Goal: Task Accomplishment & Management: Manage account settings

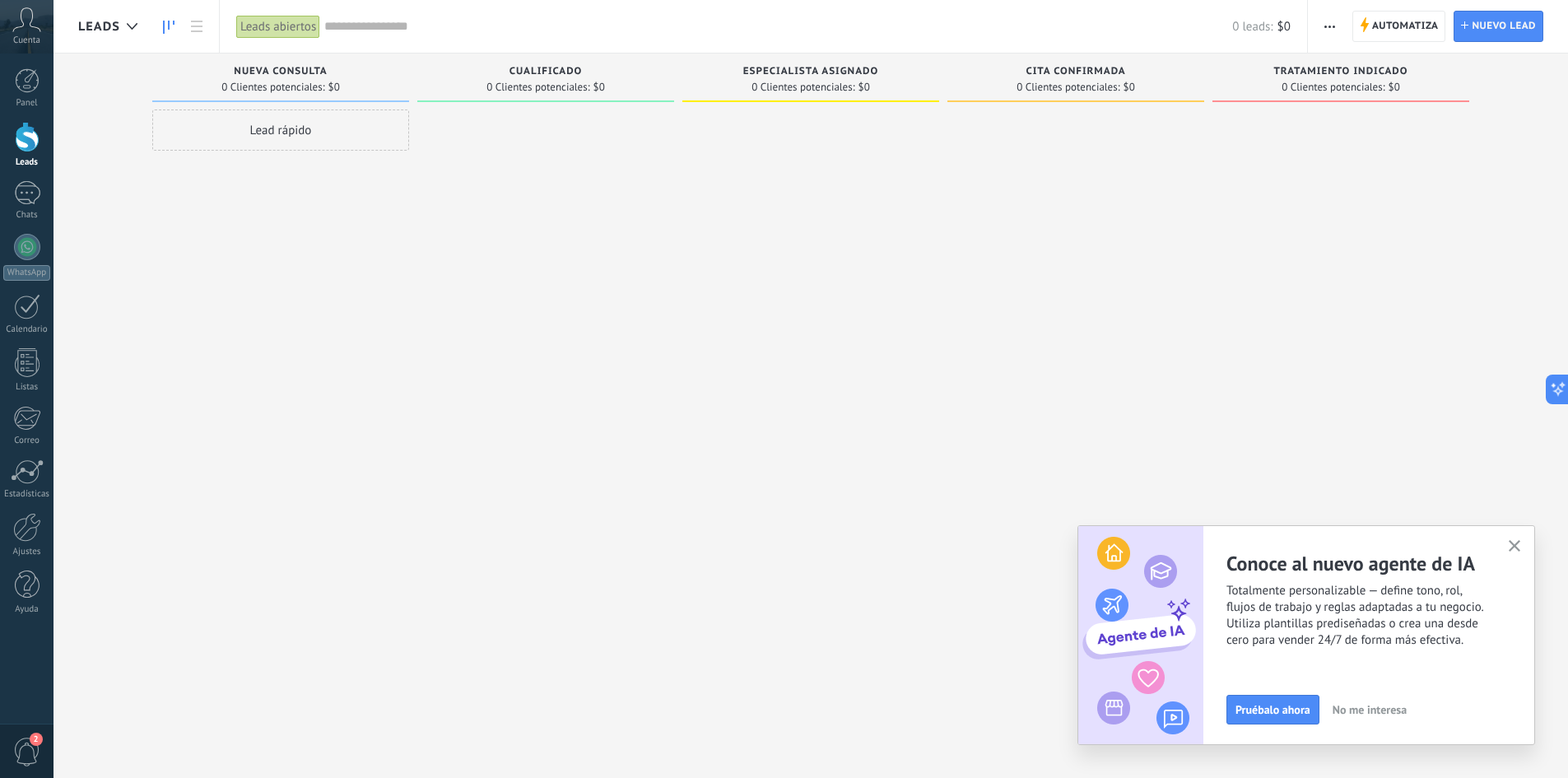
click at [26, 31] on icon at bounding box center [27, 19] width 29 height 25
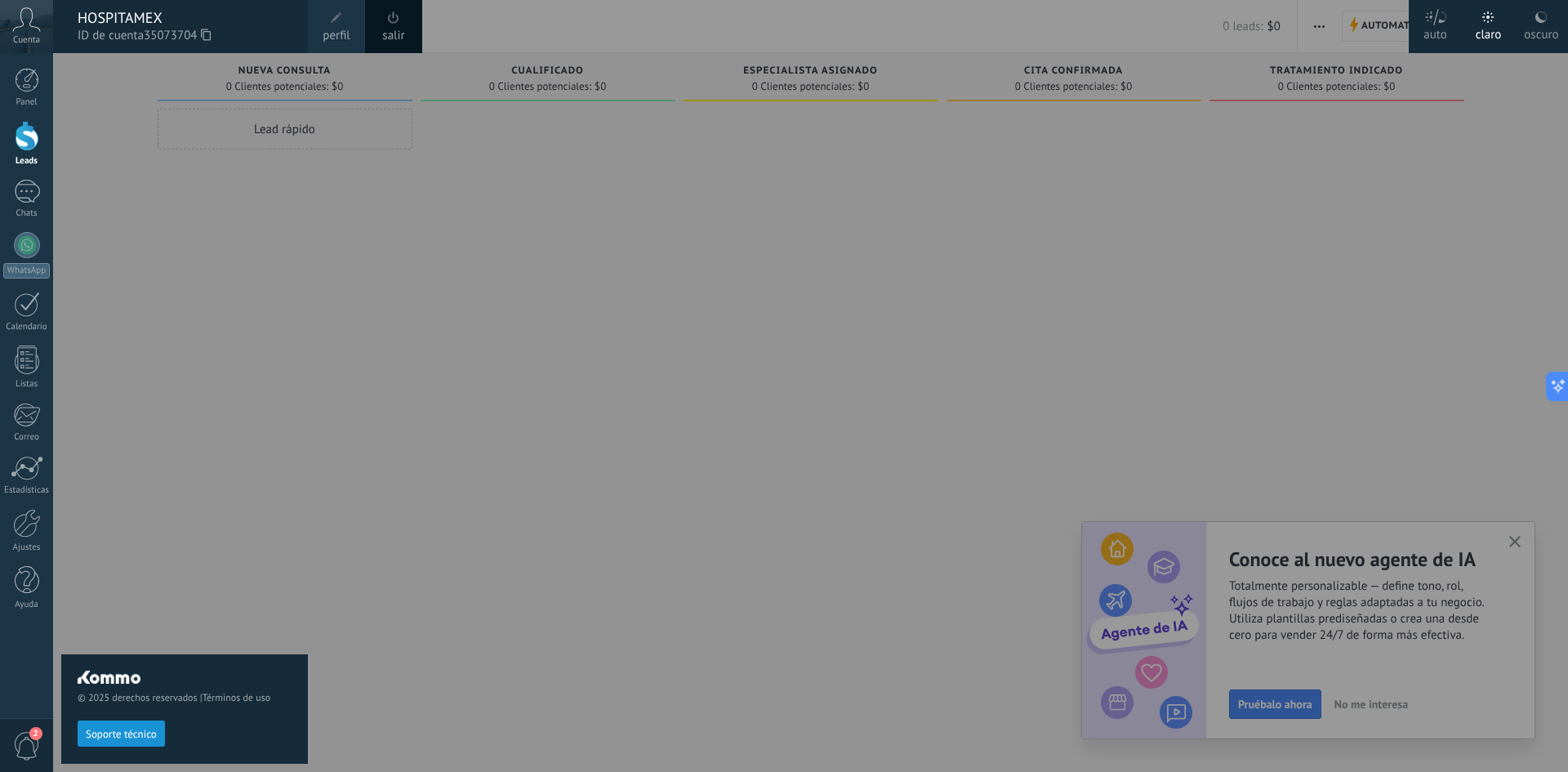
click at [331, 24] on span at bounding box center [337, 18] width 18 height 18
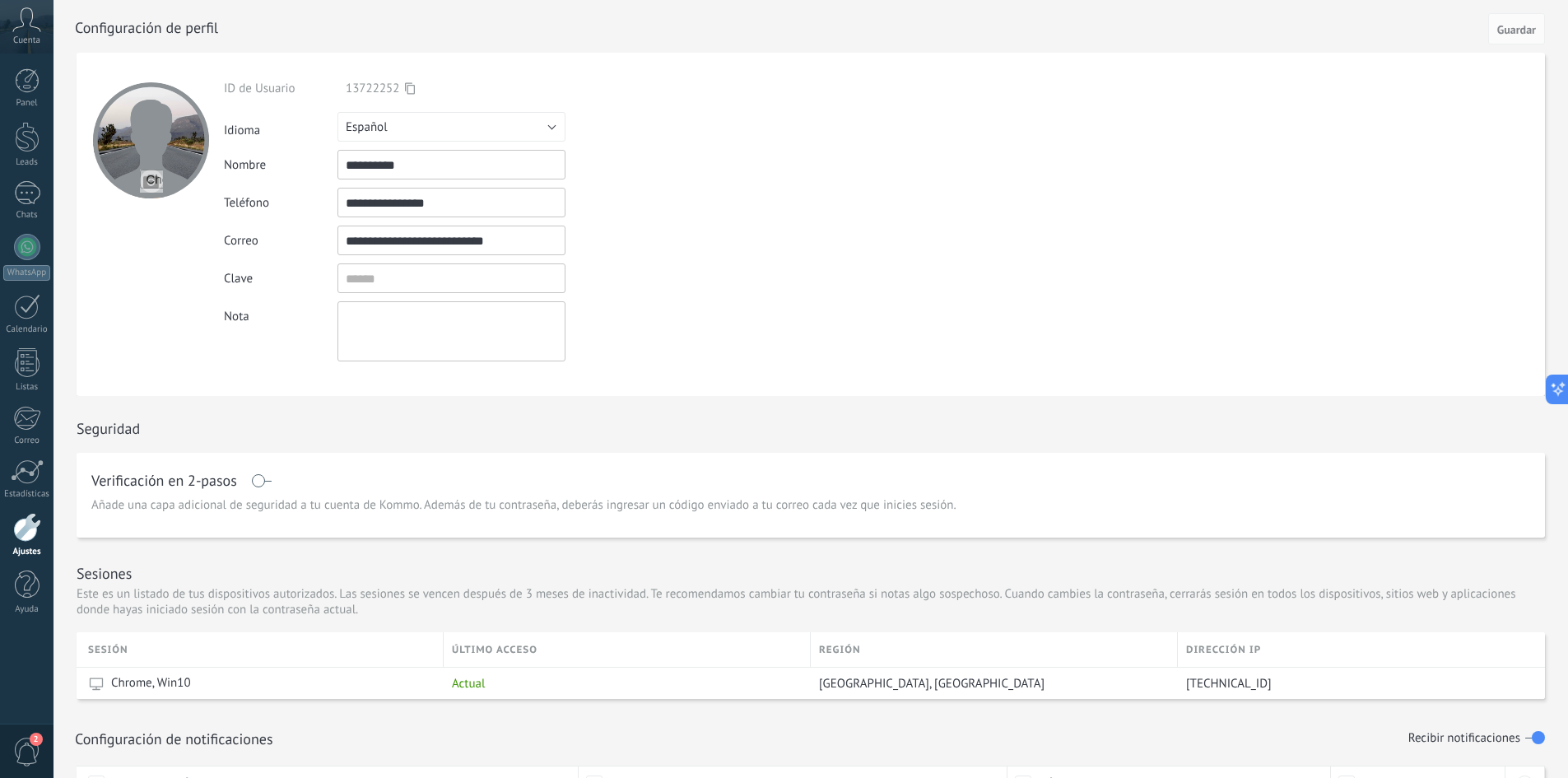
click at [149, 177] on input "file" at bounding box center [151, 181] width 23 height 23
type input "**********"
click at [163, 162] on div at bounding box center [151, 141] width 116 height 116
click at [376, 320] on textarea at bounding box center [451, 331] width 228 height 60
click at [1515, 21] on button "Guardar" at bounding box center [1517, 29] width 57 height 31
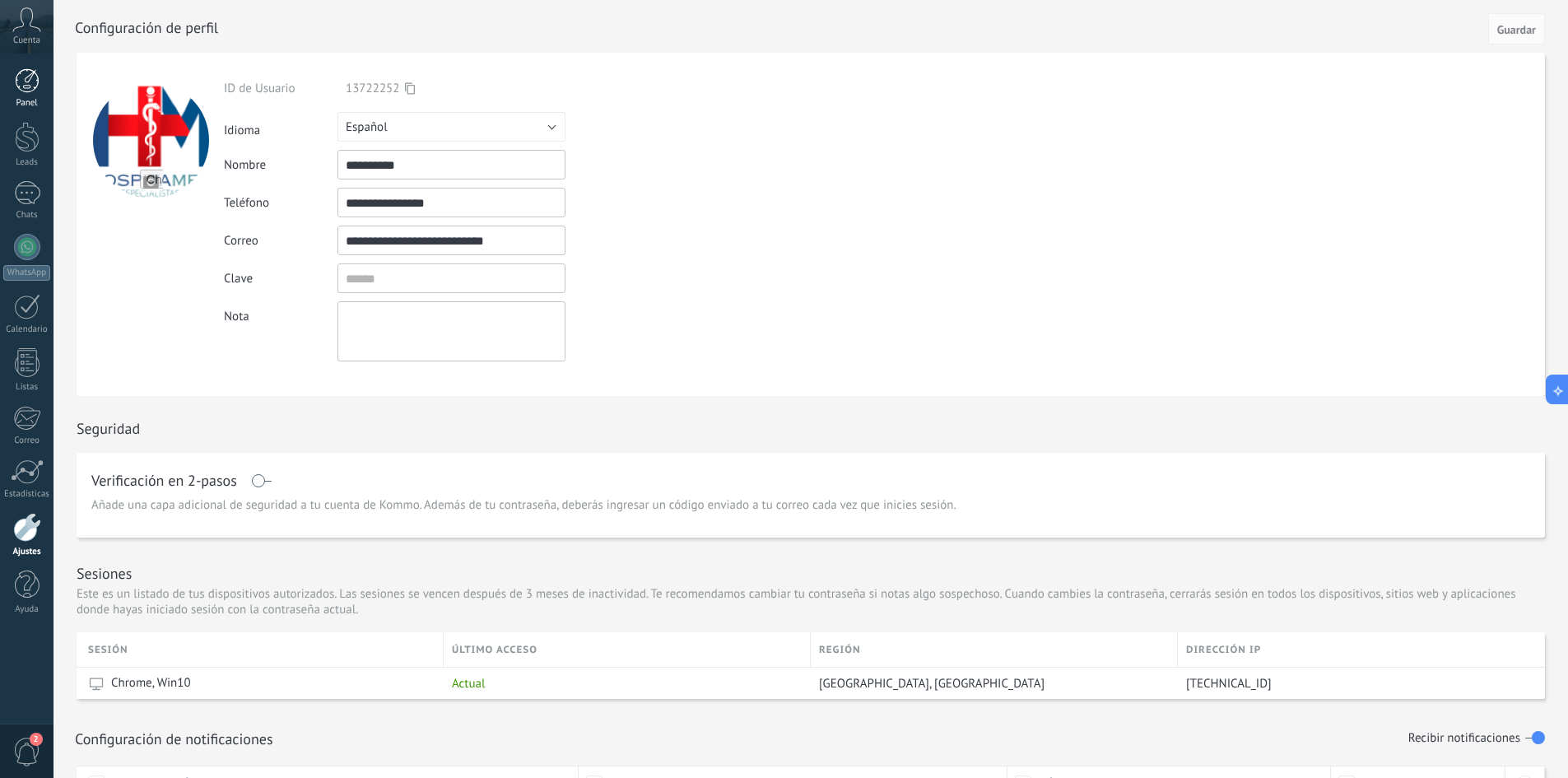
click at [36, 93] on link "Panel" at bounding box center [26, 88] width 54 height 40
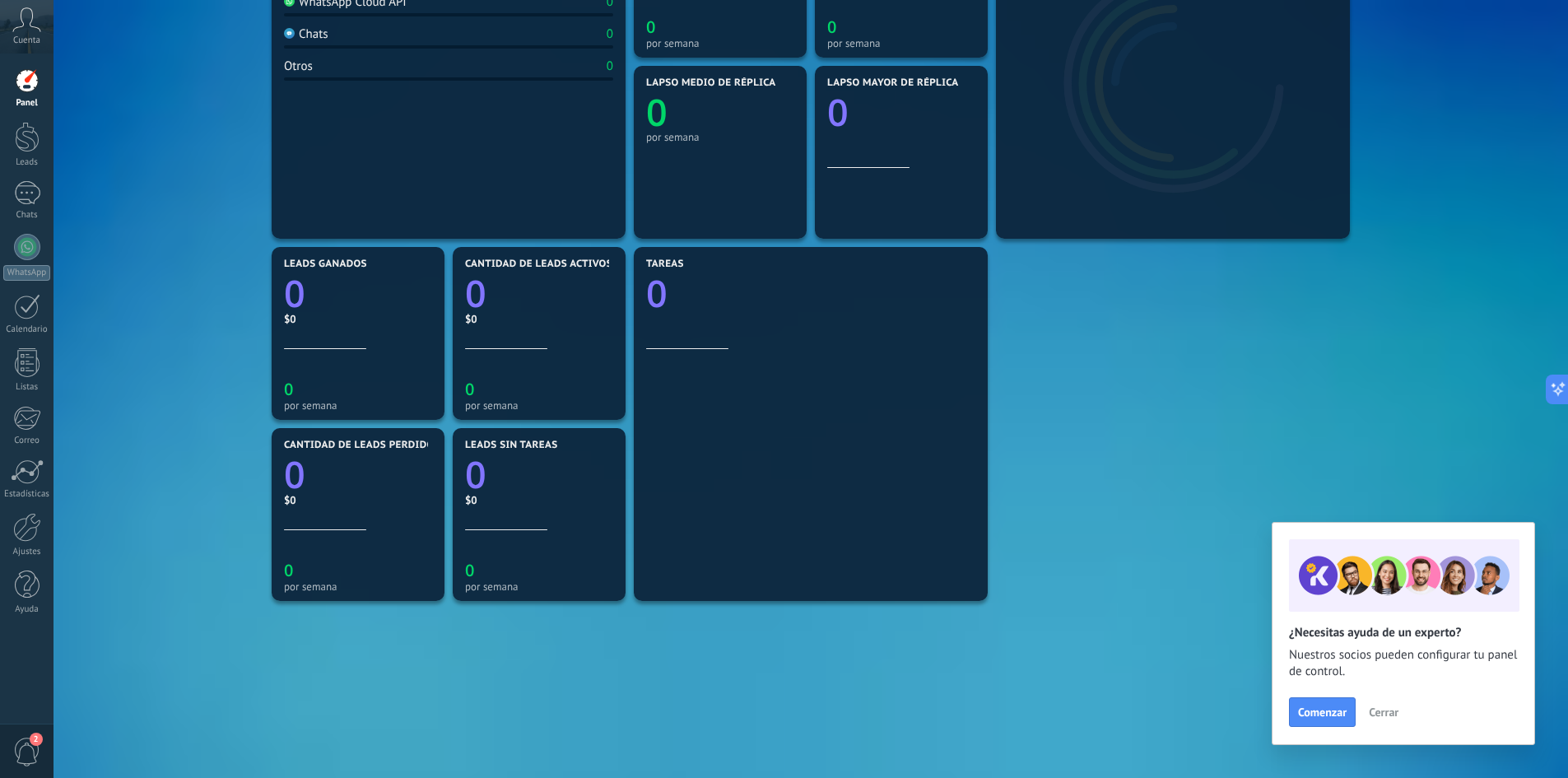
scroll to position [330, 0]
click at [27, 144] on div at bounding box center [26, 137] width 25 height 31
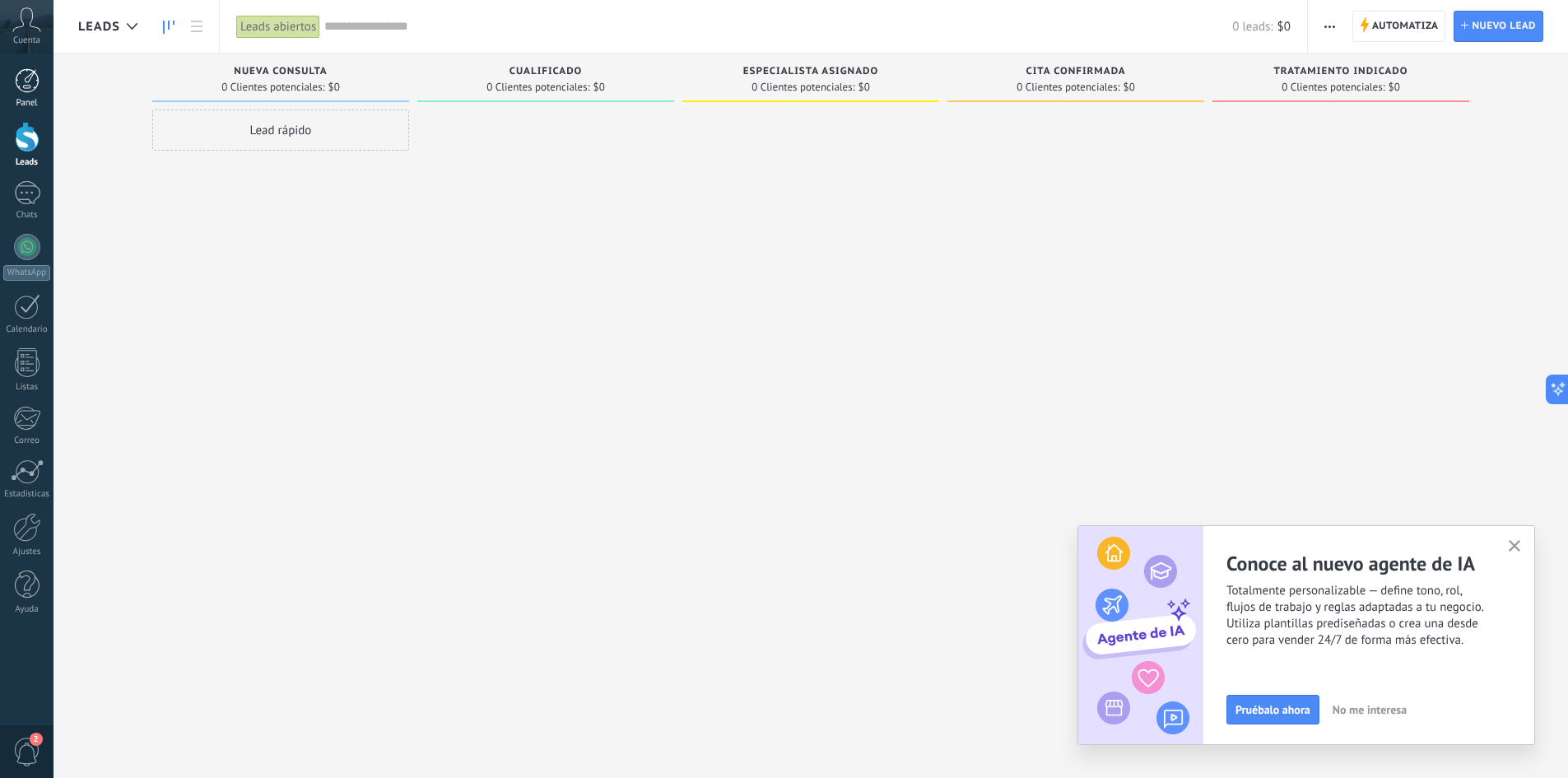
click at [33, 90] on div at bounding box center [26, 80] width 25 height 25
